Goal: Check status: Check status

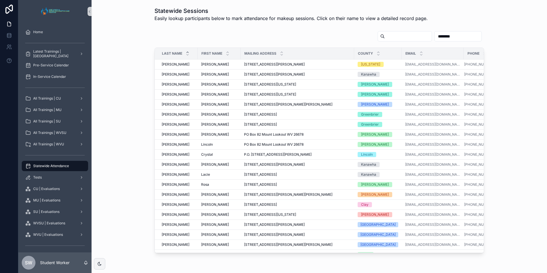
click at [404, 35] on input "scrollable content" at bounding box center [408, 36] width 47 height 8
click at [446, 36] on input "********" at bounding box center [457, 36] width 47 height 8
type input "*"
click at [404, 40] on div "scrollable content" at bounding box center [405, 36] width 54 height 10
click at [397, 36] on input "scrollable content" at bounding box center [408, 36] width 47 height 8
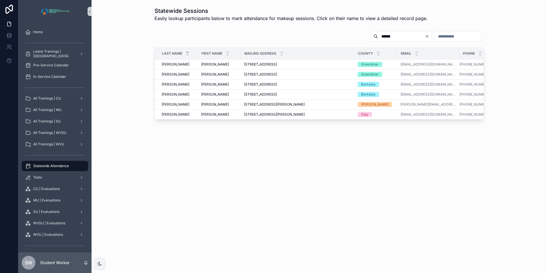
type input "******"
click at [220, 77] on td "[PERSON_NAME] [PERSON_NAME]" at bounding box center [219, 75] width 43 height 10
click at [206, 74] on span "[PERSON_NAME]" at bounding box center [215, 74] width 28 height 5
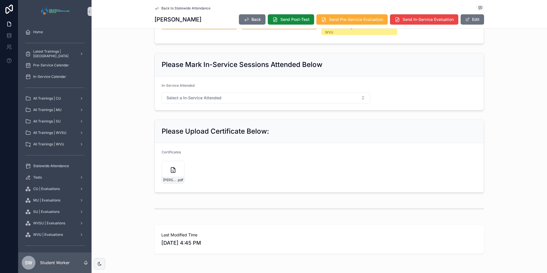
scroll to position [315, 0]
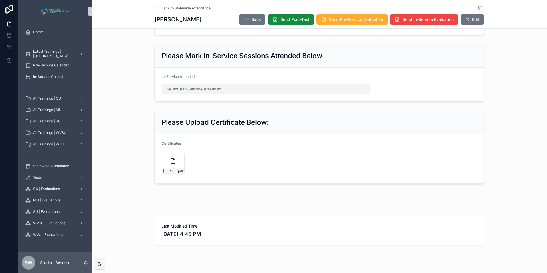
click at [364, 94] on button "Select a In-Service Attended" at bounding box center [266, 89] width 209 height 11
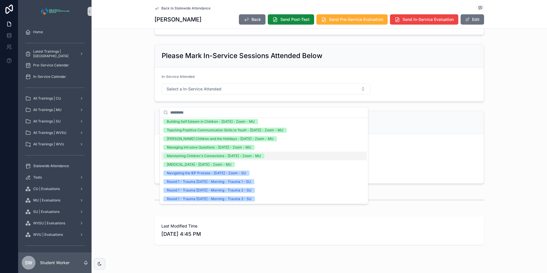
scroll to position [766, 0]
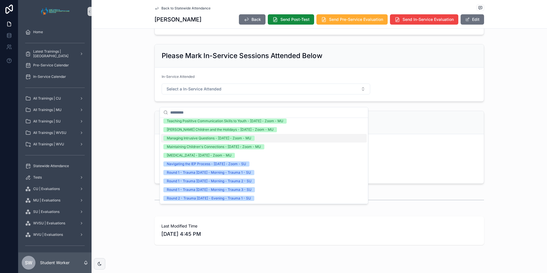
click at [428, 125] on div "Please Upload Certificate Below:" at bounding box center [319, 122] width 329 height 23
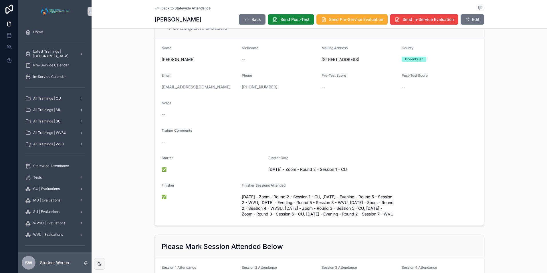
scroll to position [0, 0]
